Goal: Information Seeking & Learning: Learn about a topic

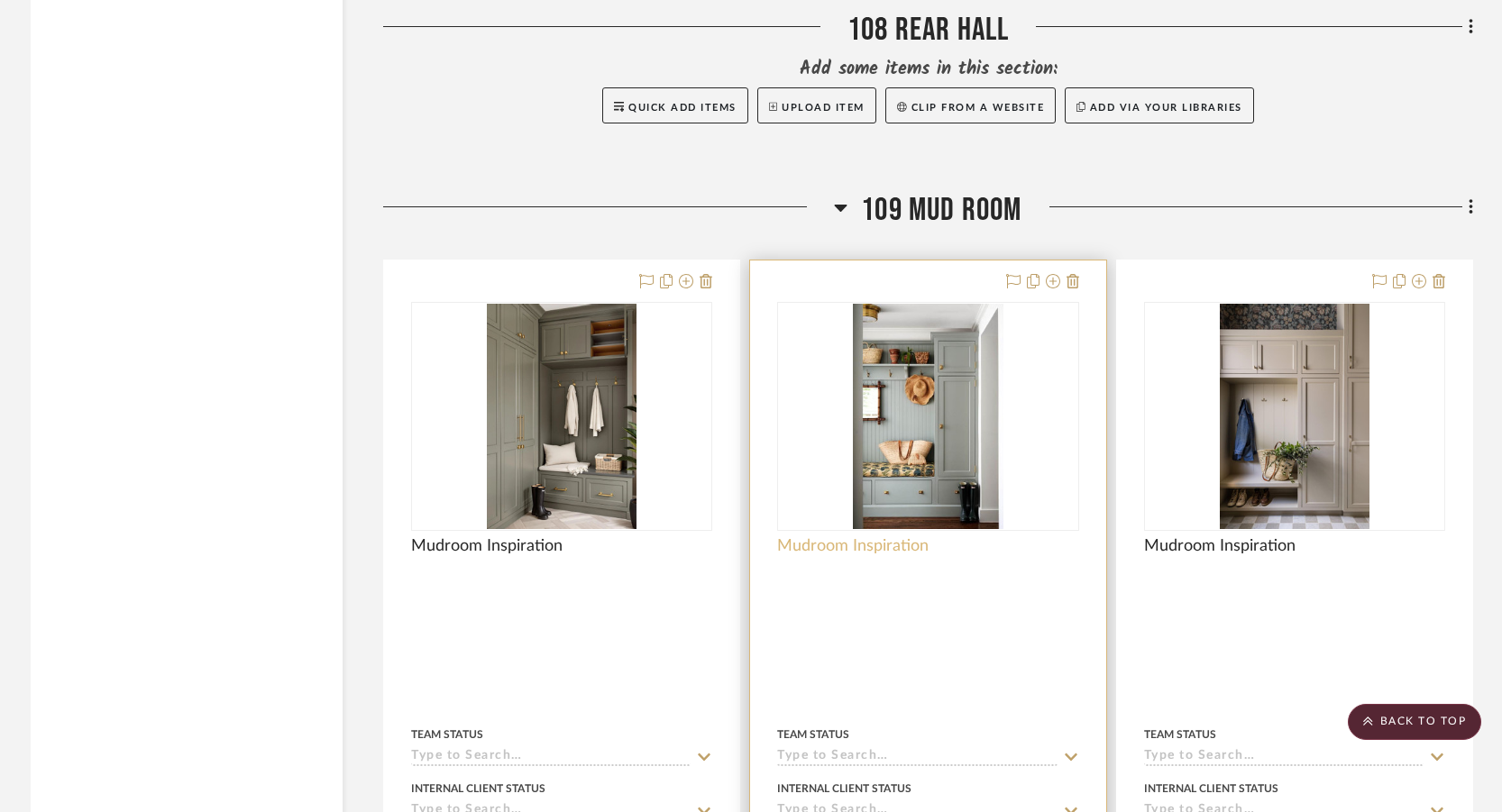
scroll to position [18463, 0]
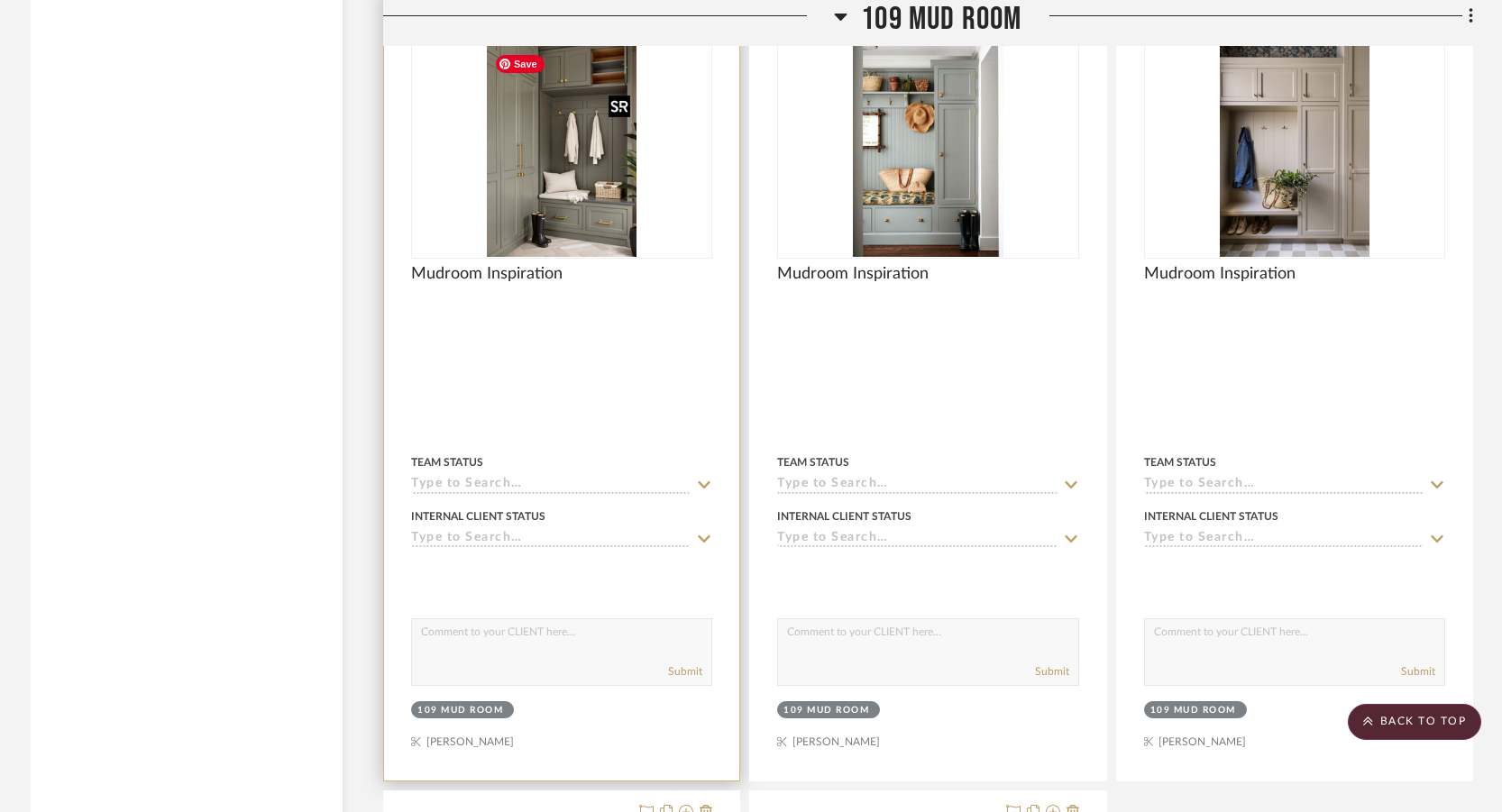
click at [599, 210] on img "0" at bounding box center [562, 144] width 150 height 225
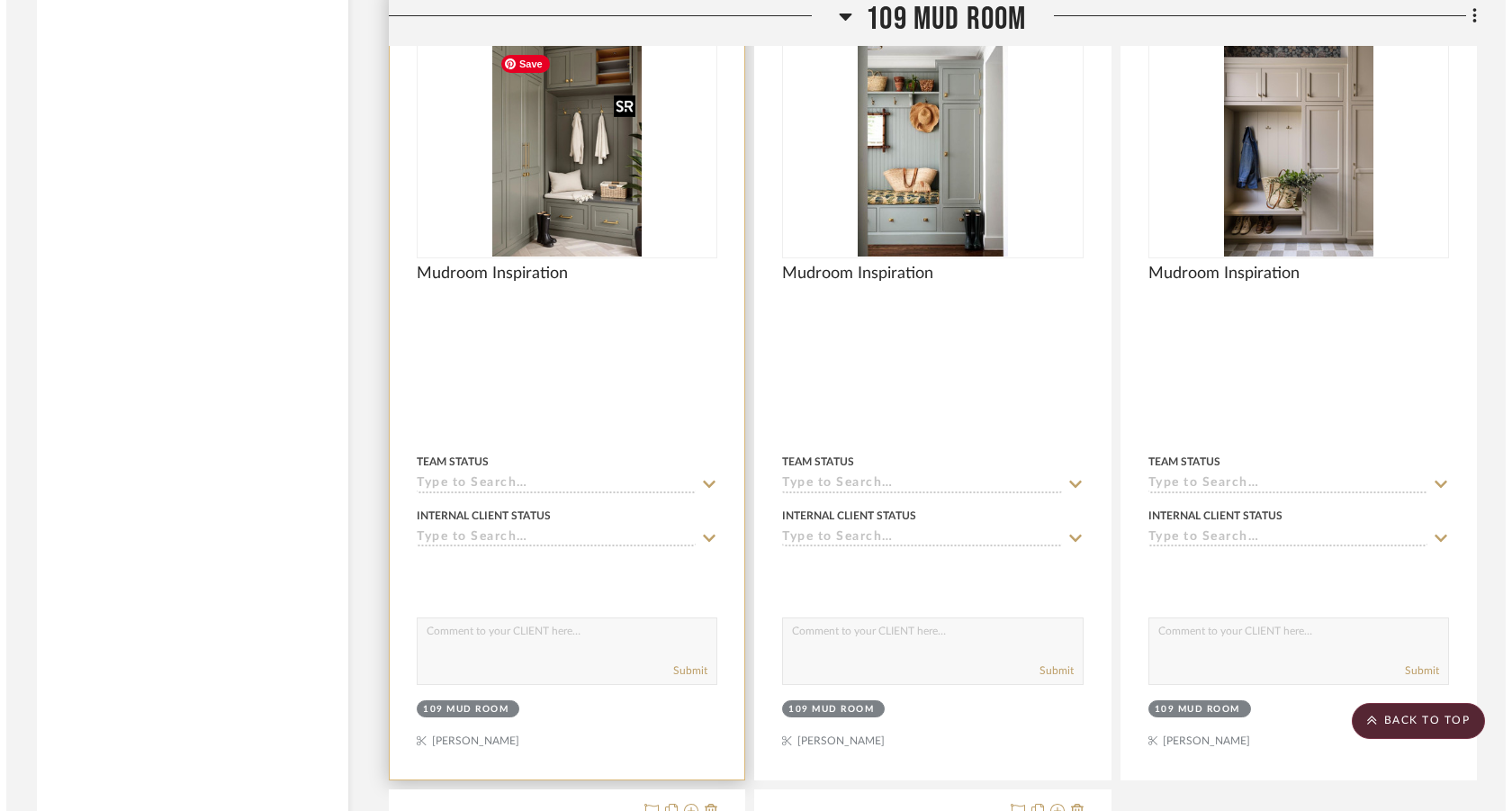
scroll to position [0, 0]
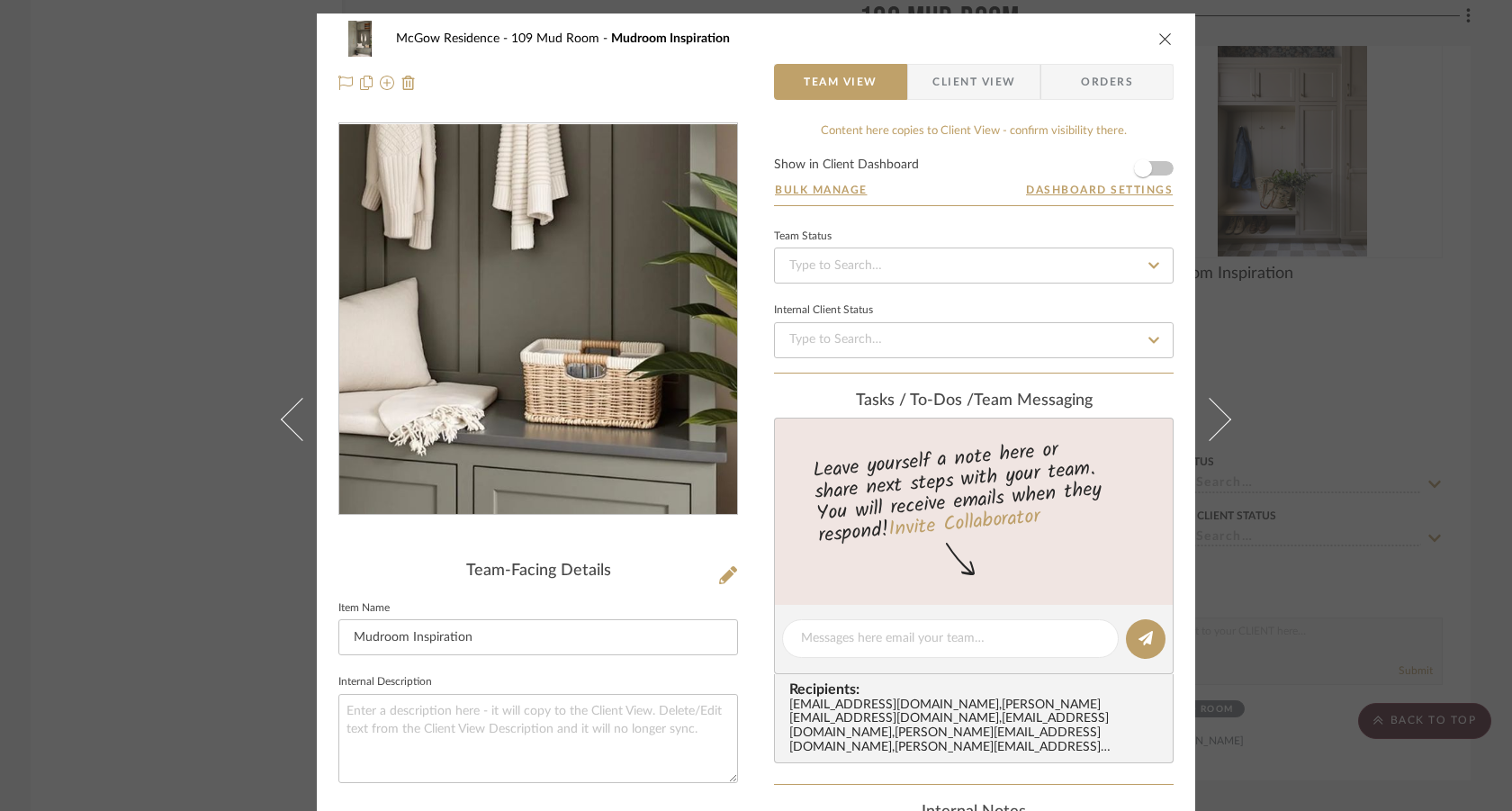
click at [619, 378] on img "0" at bounding box center [538, 320] width 260 height 391
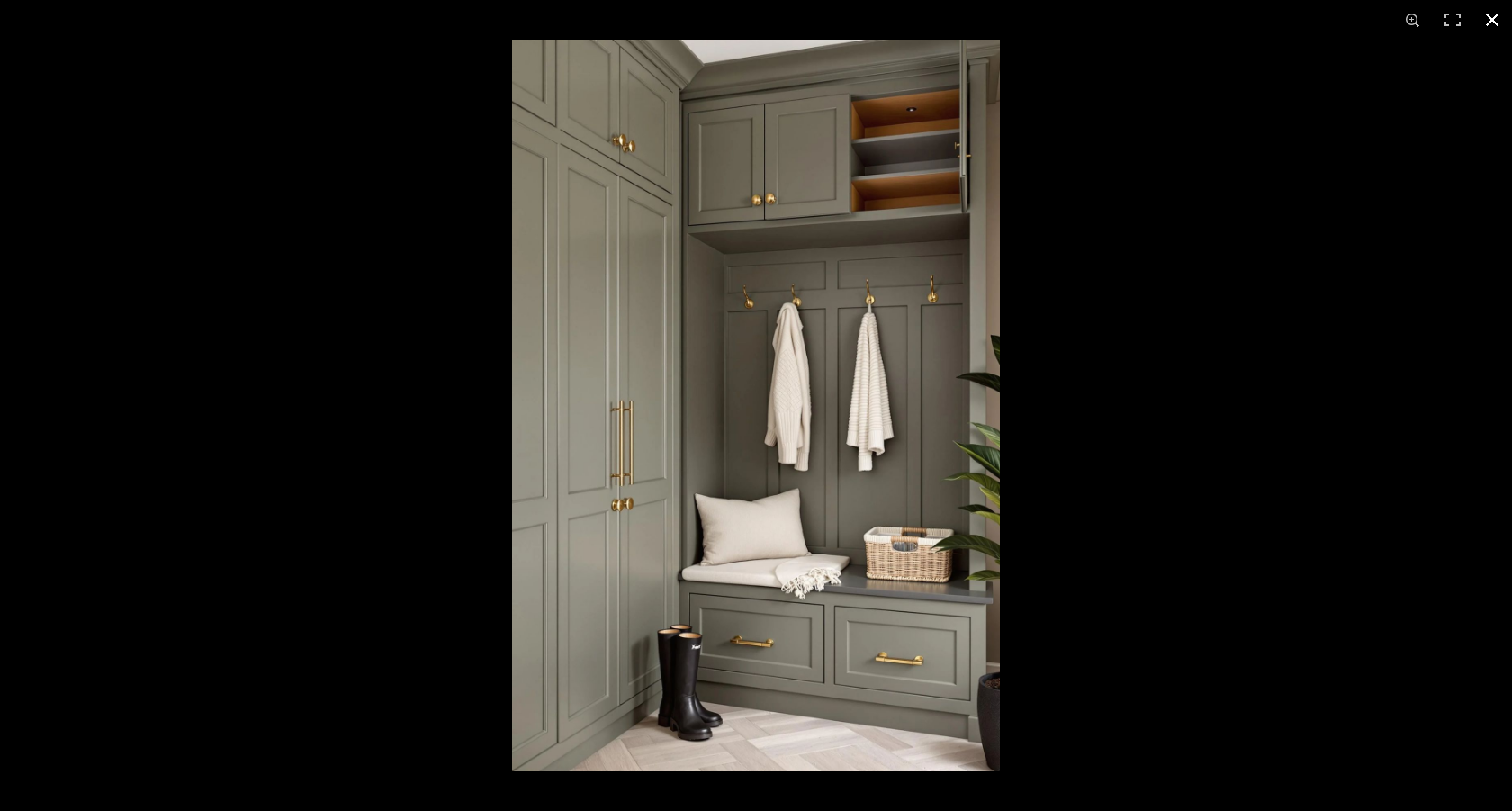
click at [1487, 21] on button at bounding box center [1492, 20] width 40 height 40
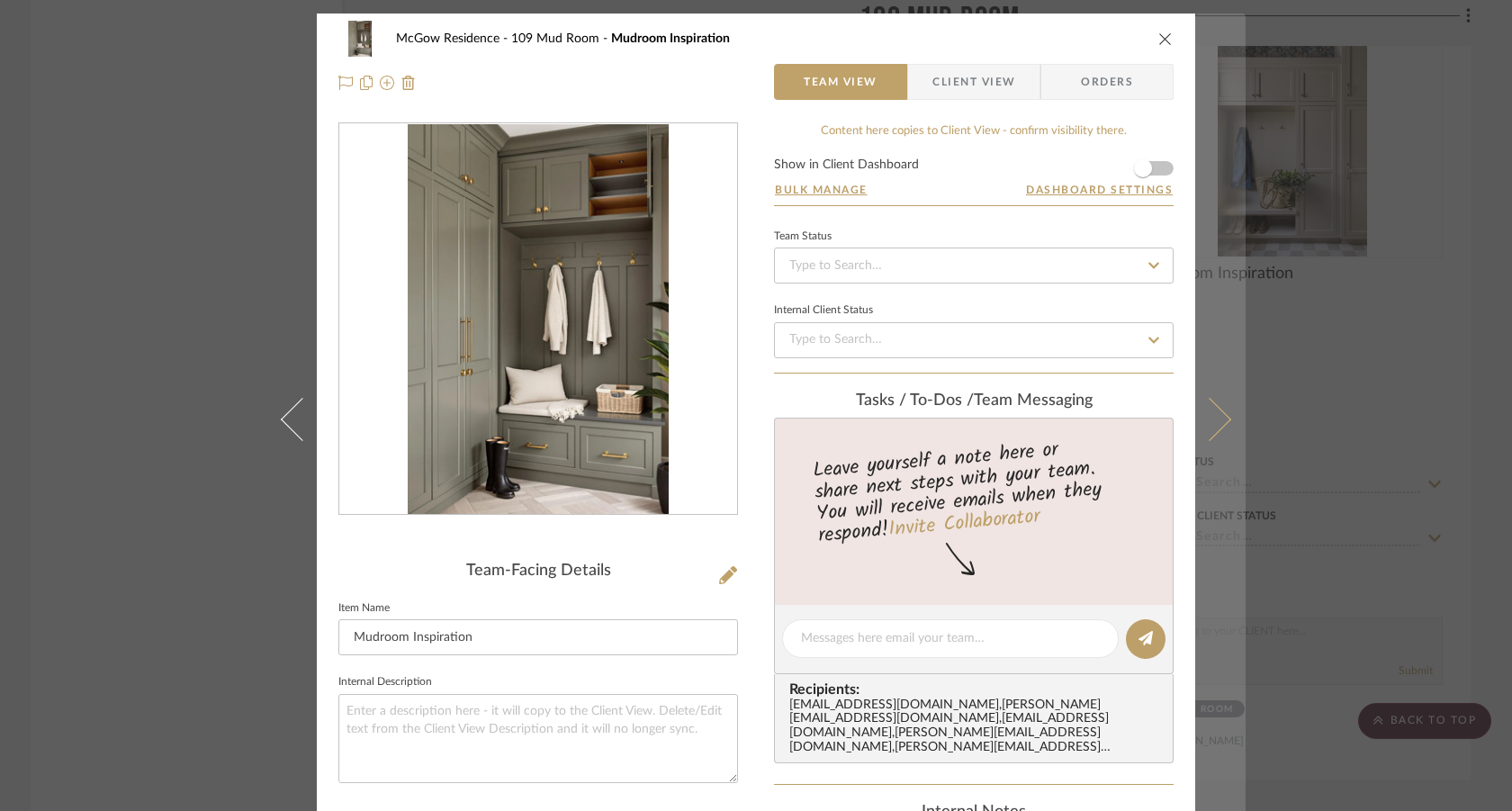
click at [1201, 426] on icon at bounding box center [1210, 419] width 43 height 43
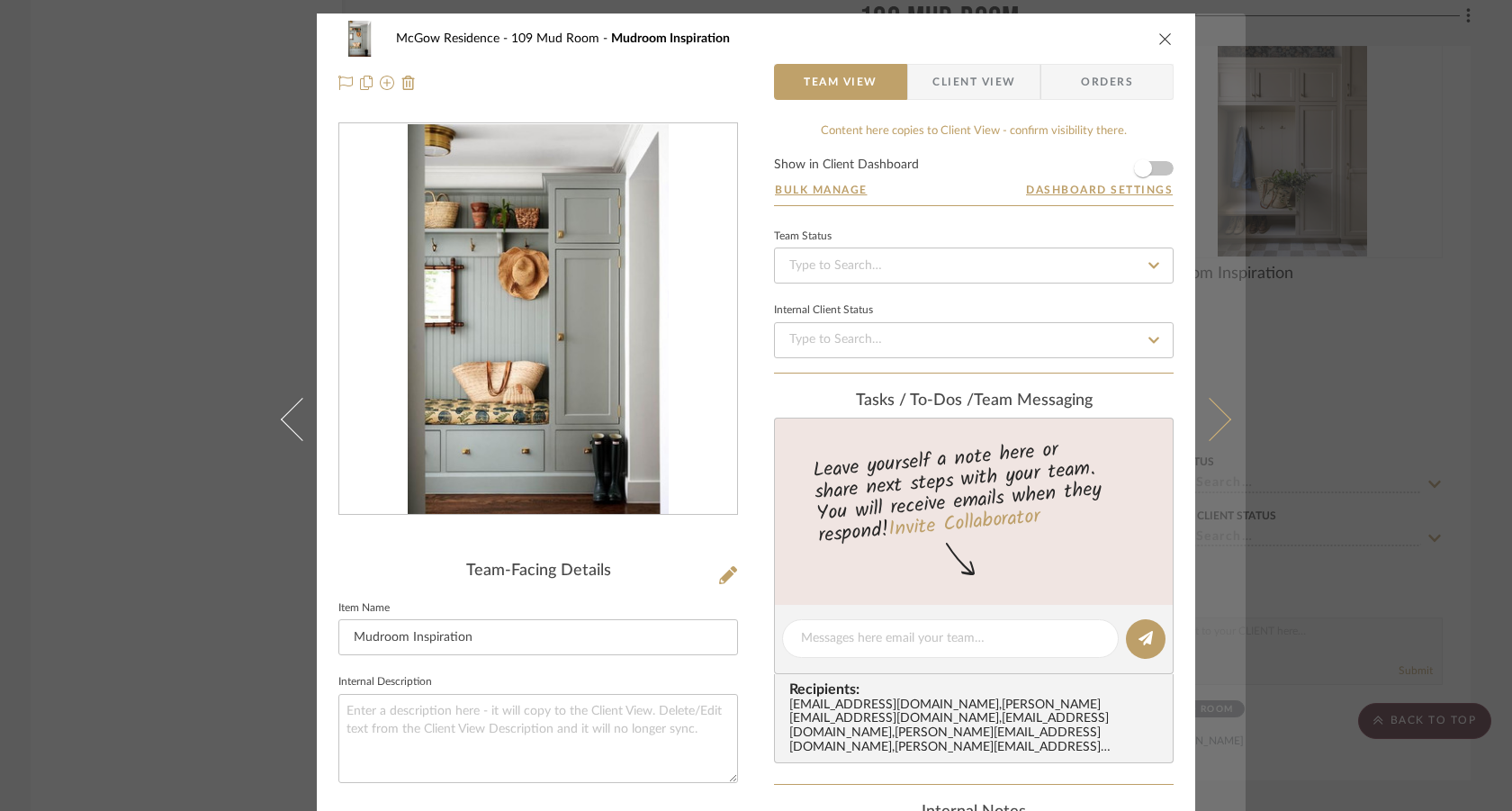
click at [1222, 441] on button at bounding box center [1220, 419] width 51 height 811
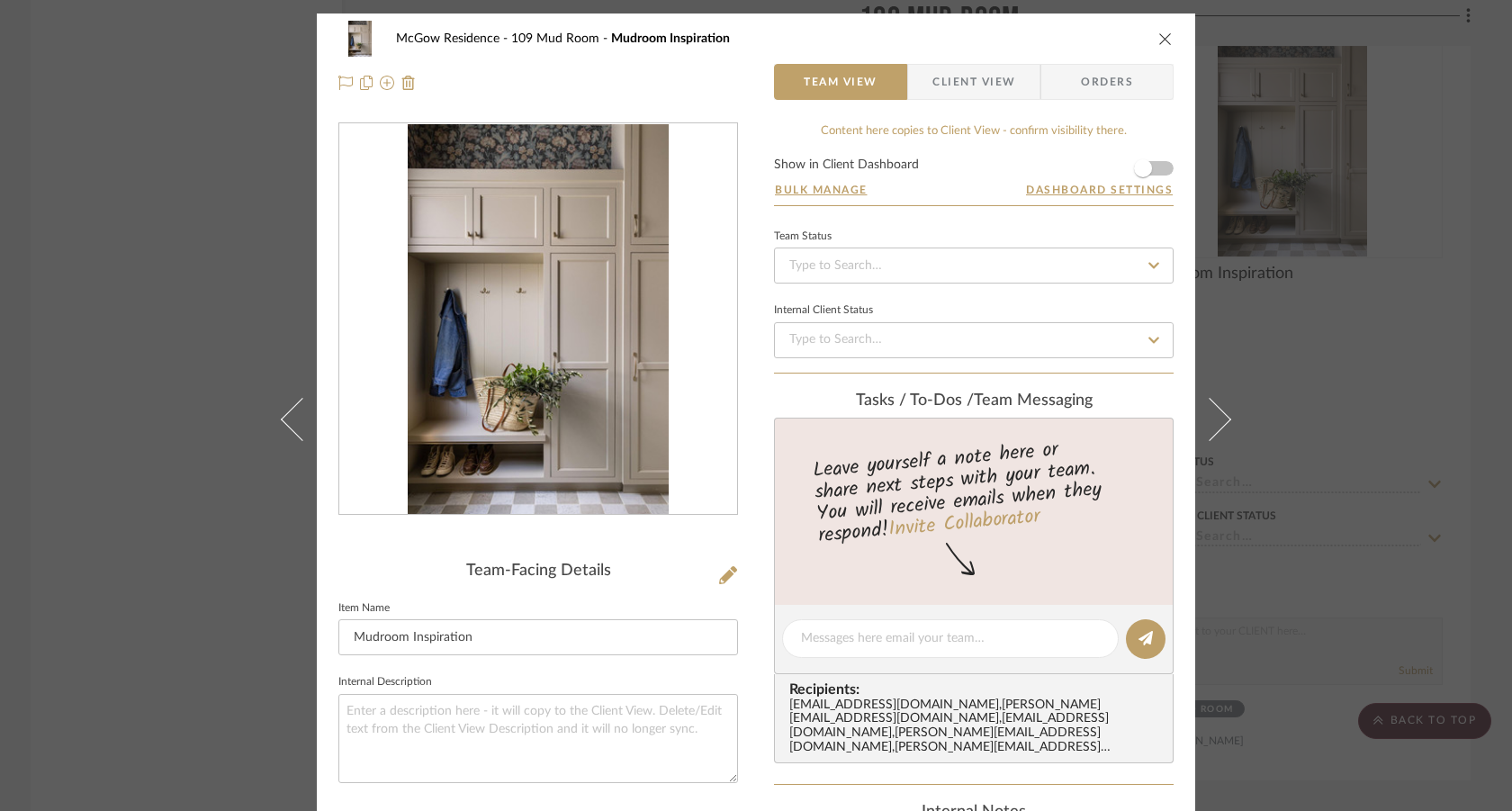
click at [1222, 441] on button at bounding box center [1220, 419] width 51 height 811
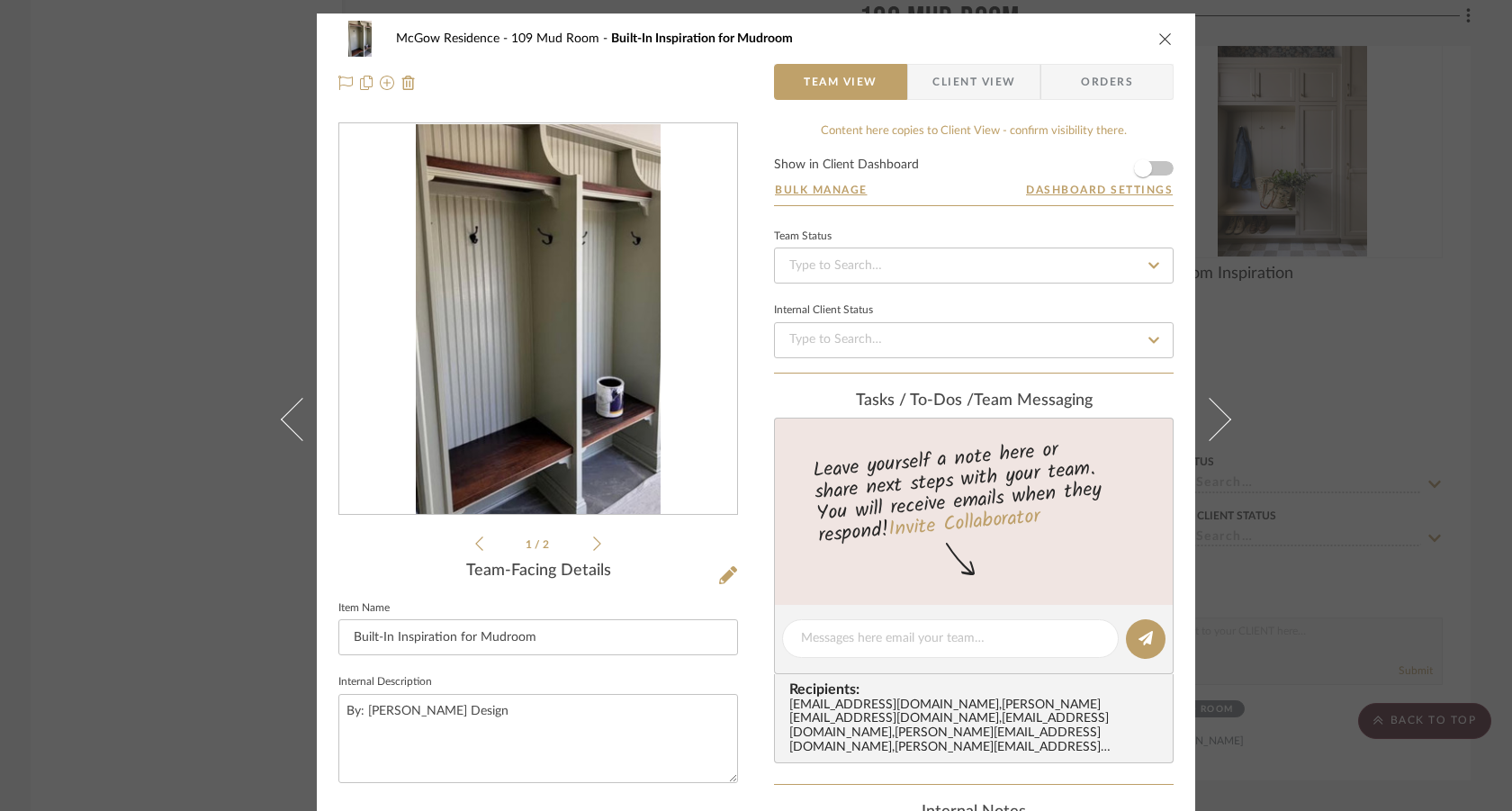
click at [1222, 441] on button at bounding box center [1220, 419] width 51 height 811
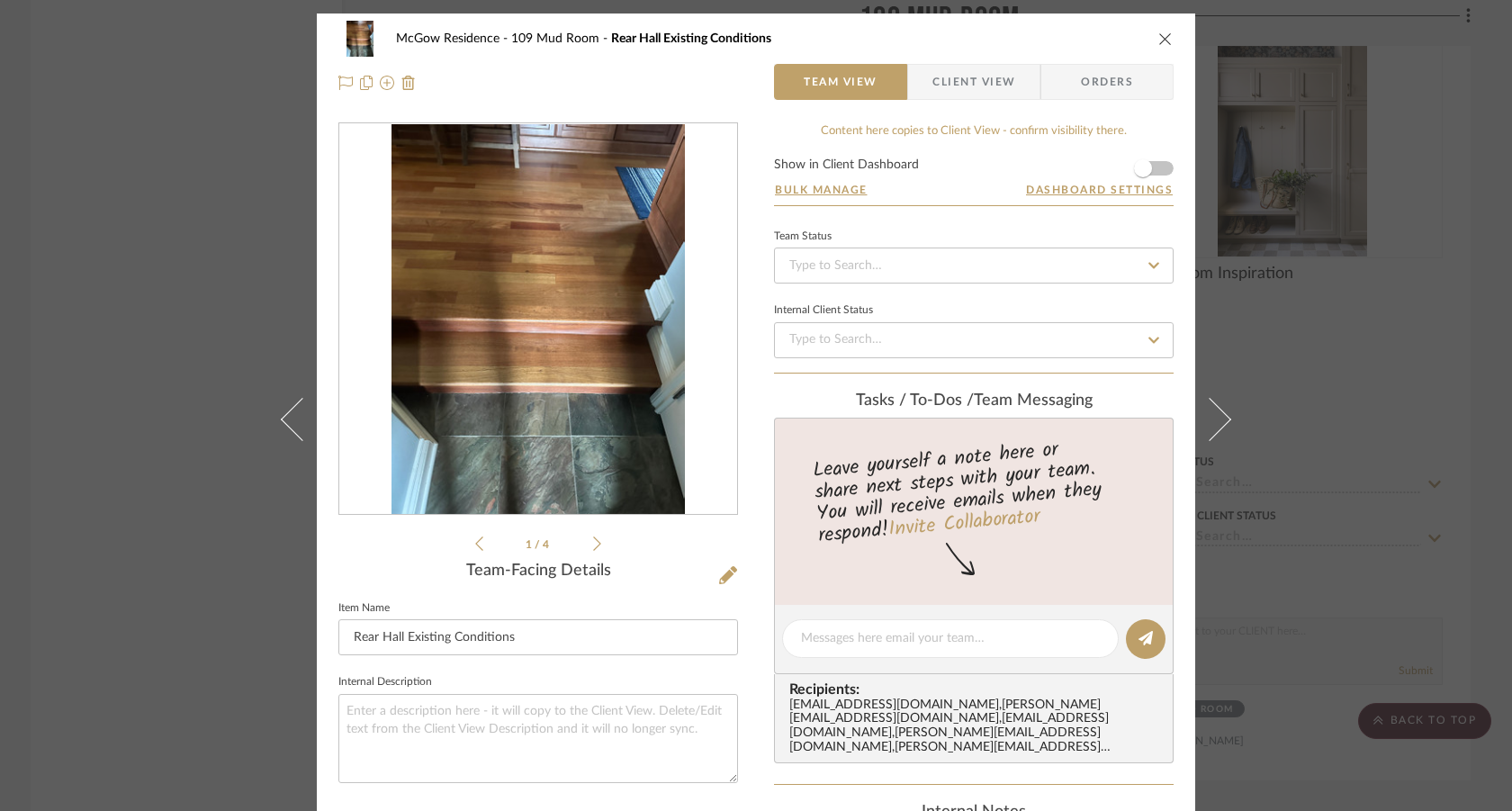
click at [78, 579] on div "McGow Residence 109 Mud Room Rear Hall Existing Conditions Team View Client Vie…" at bounding box center [756, 406] width 1512 height 811
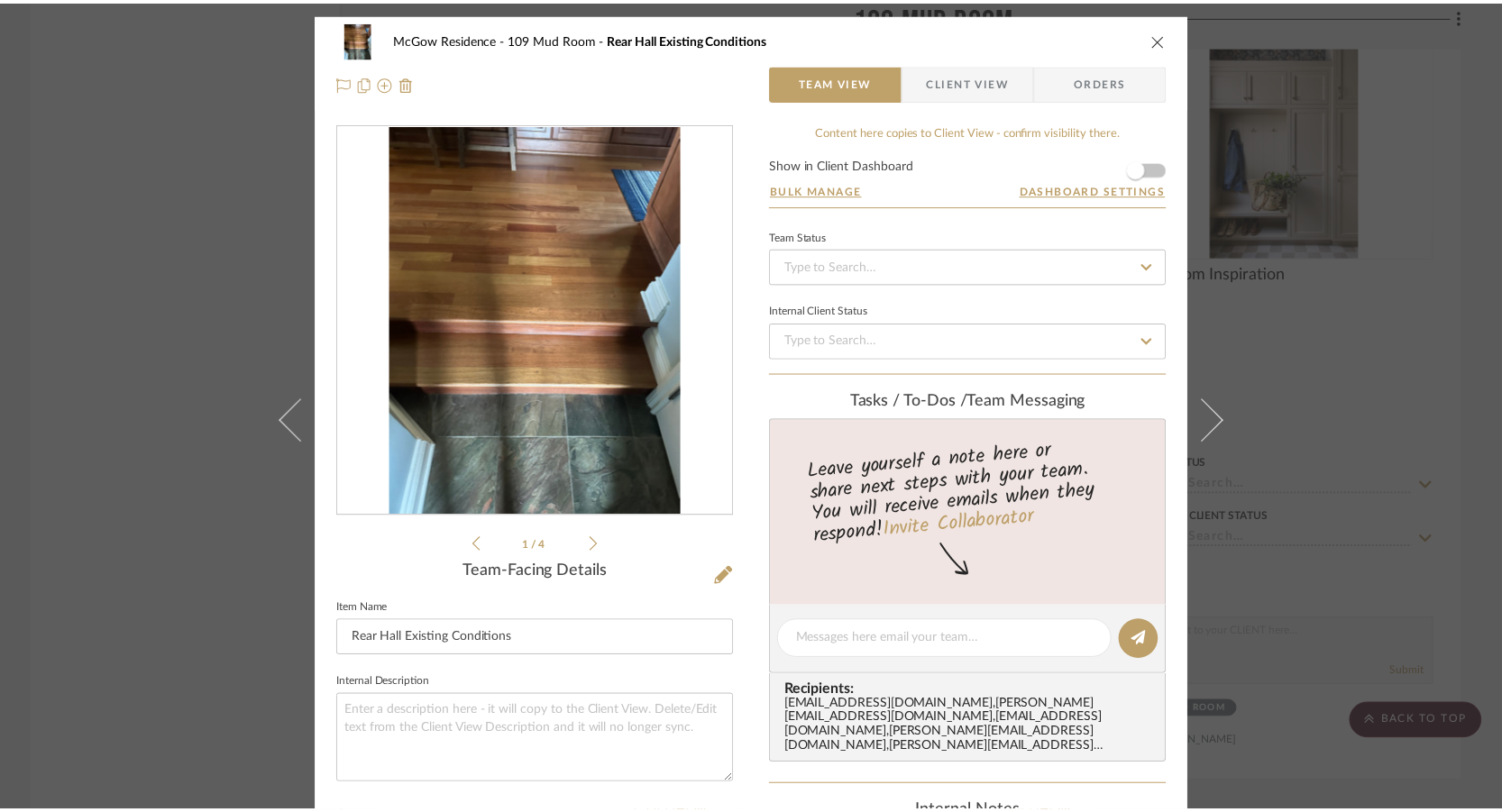
scroll to position [18463, 0]
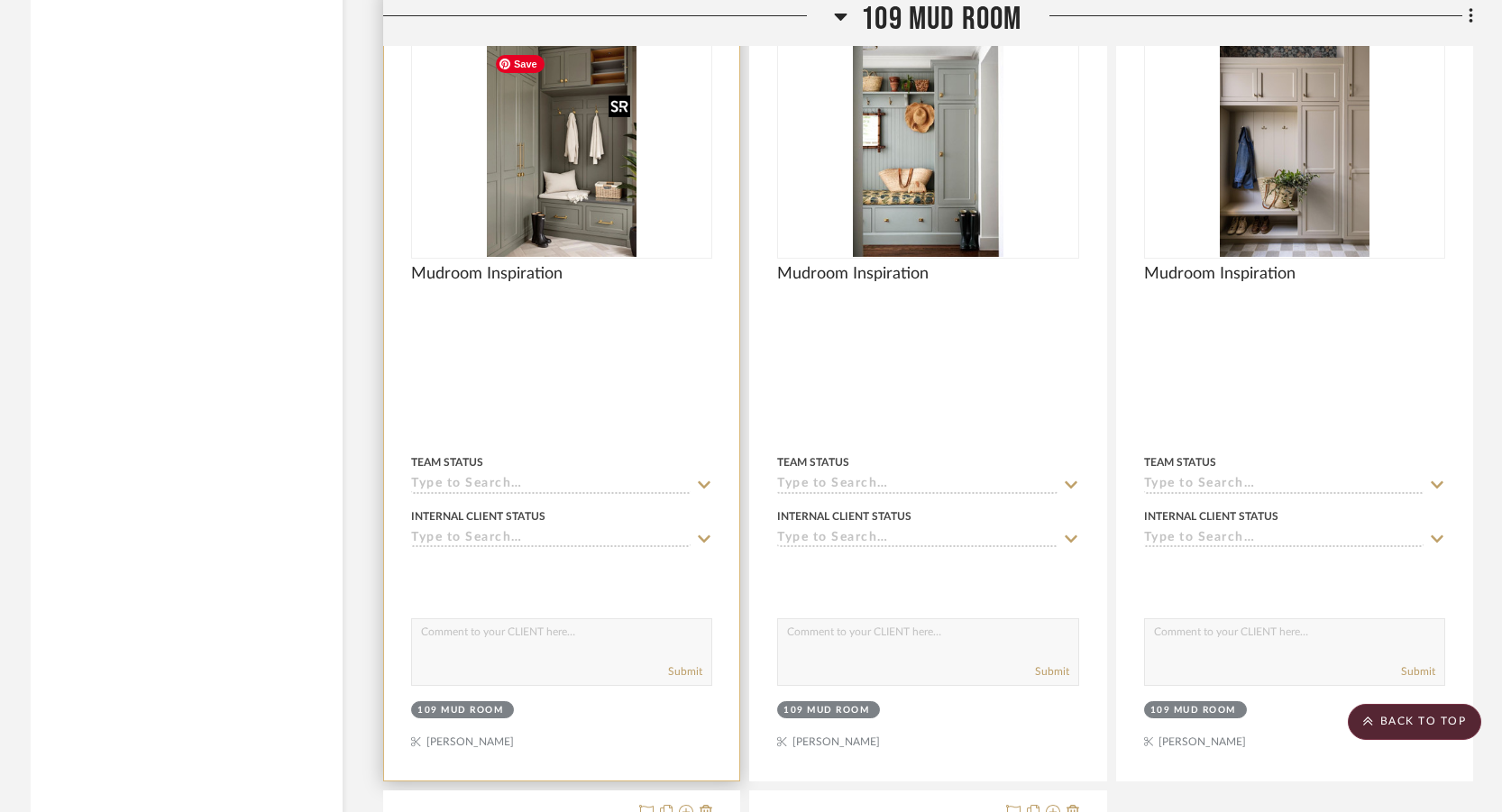
click at [591, 191] on img "0" at bounding box center [562, 144] width 150 height 225
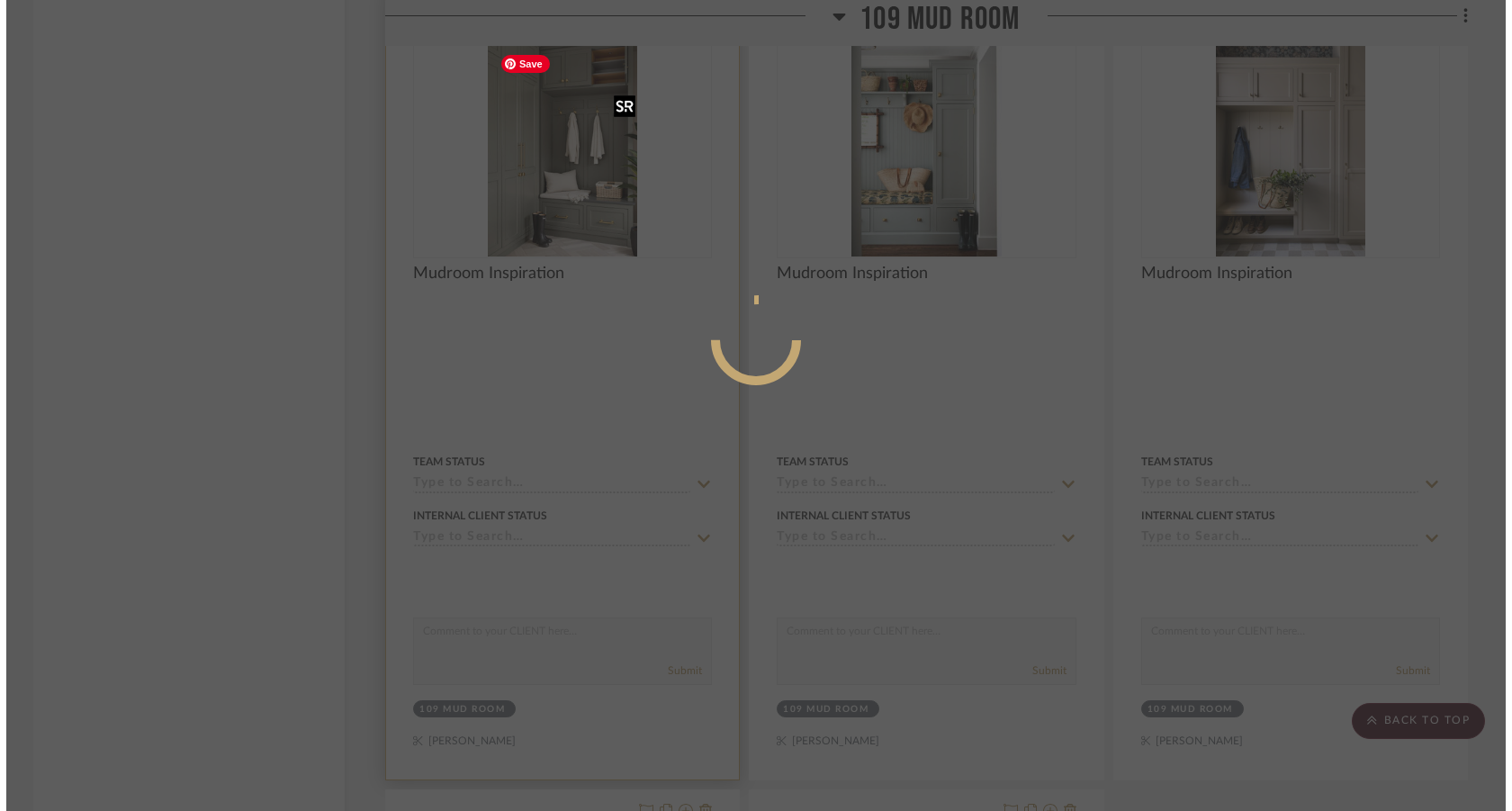
scroll to position [0, 0]
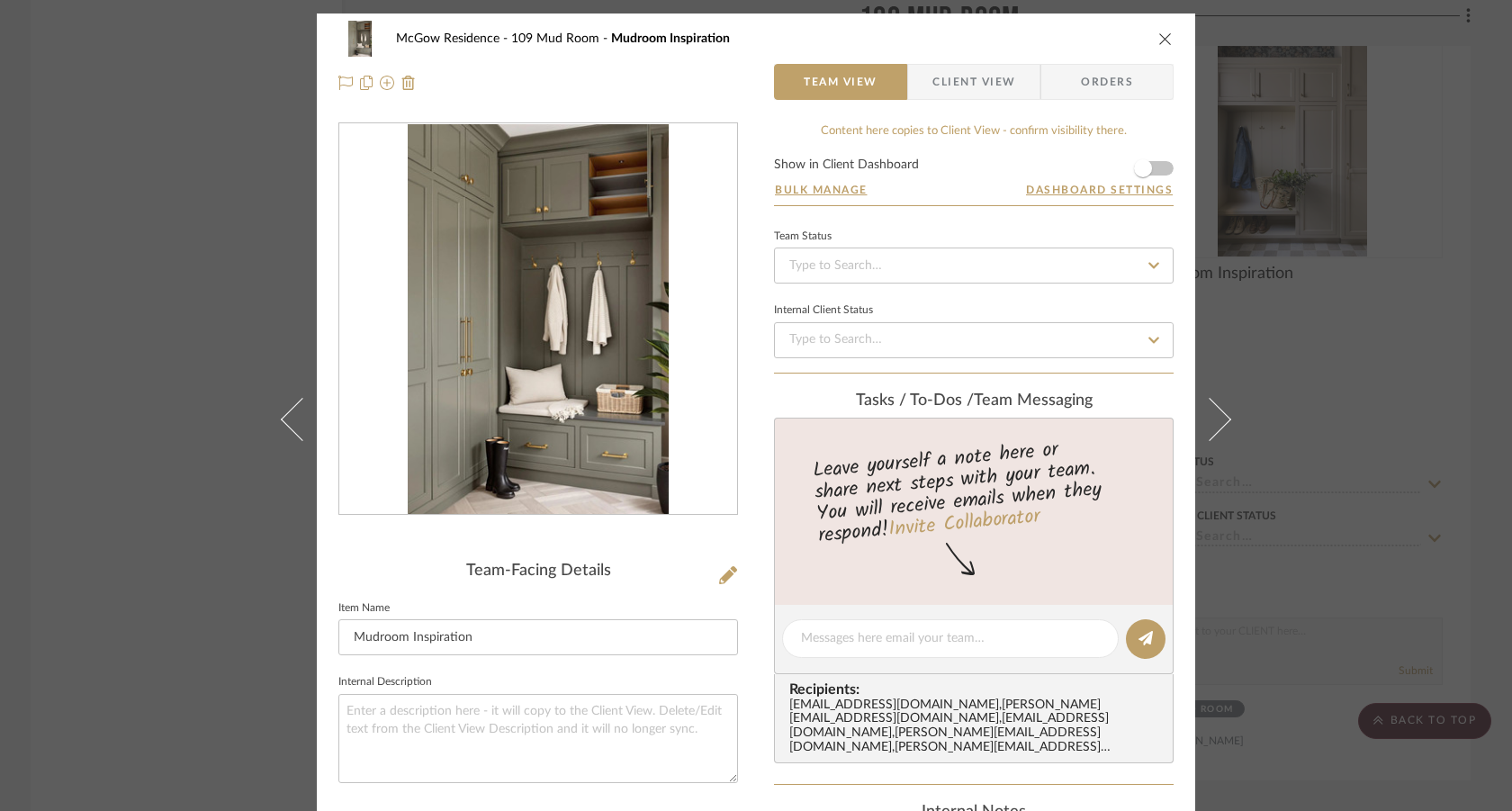
click at [1322, 463] on div "McGow Residence 109 Mud Room Mudroom Inspiration Team View Client View Orders T…" at bounding box center [756, 406] width 1512 height 811
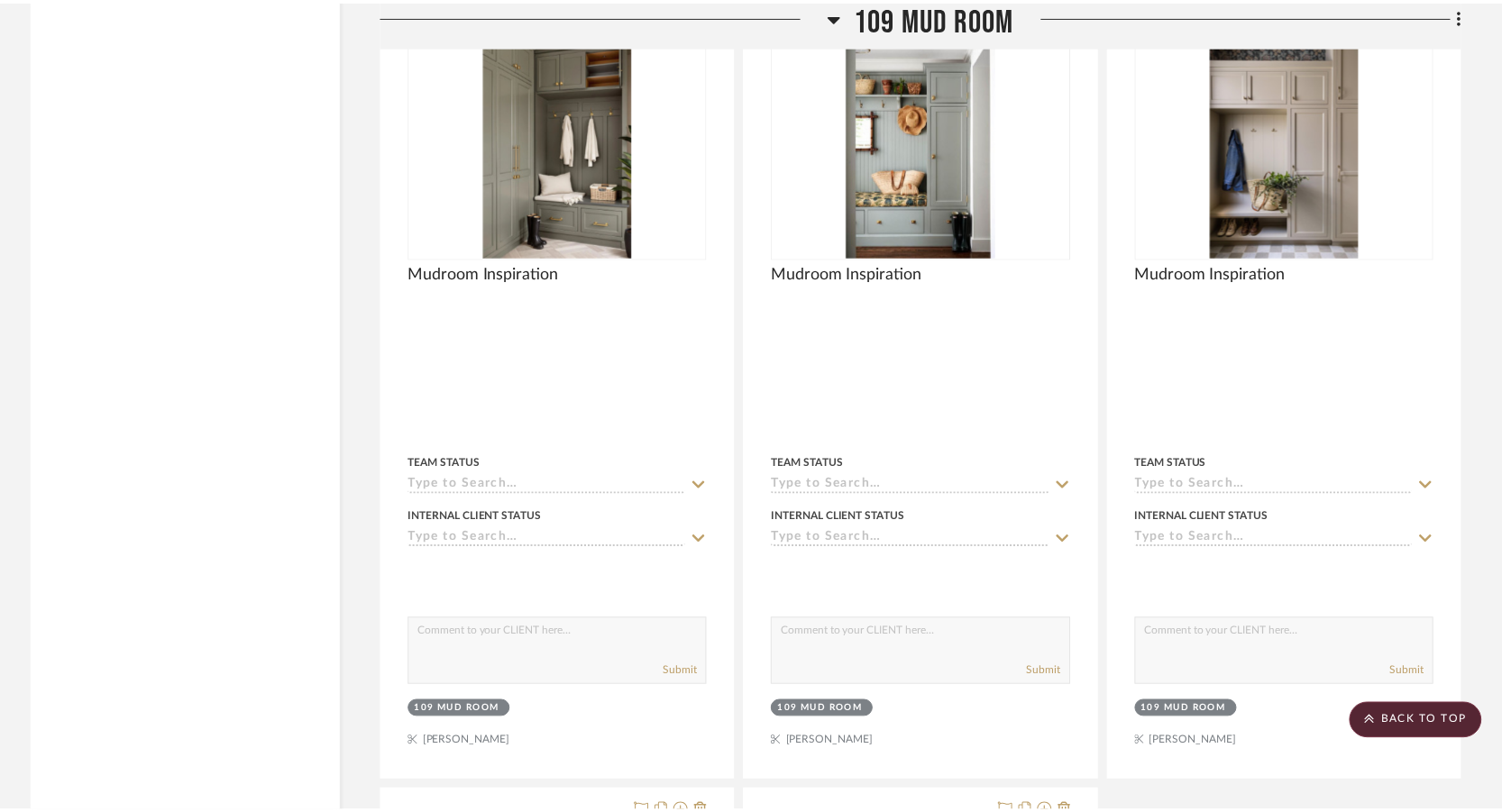
scroll to position [18463, 0]
